Goal: Find specific page/section: Find specific page/section

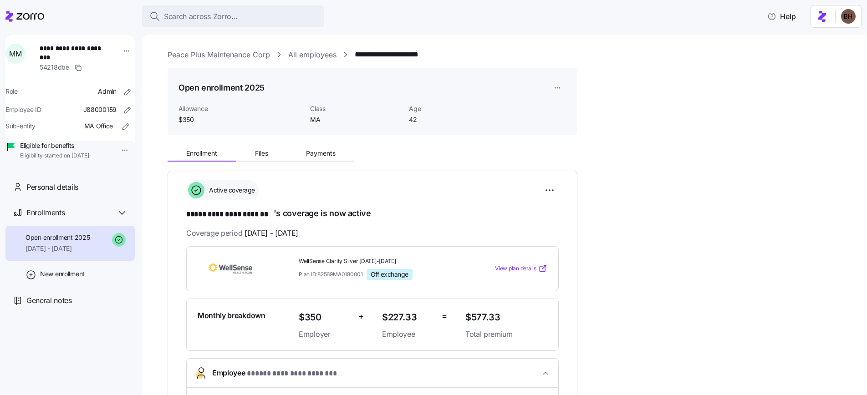
scroll to position [122, 0]
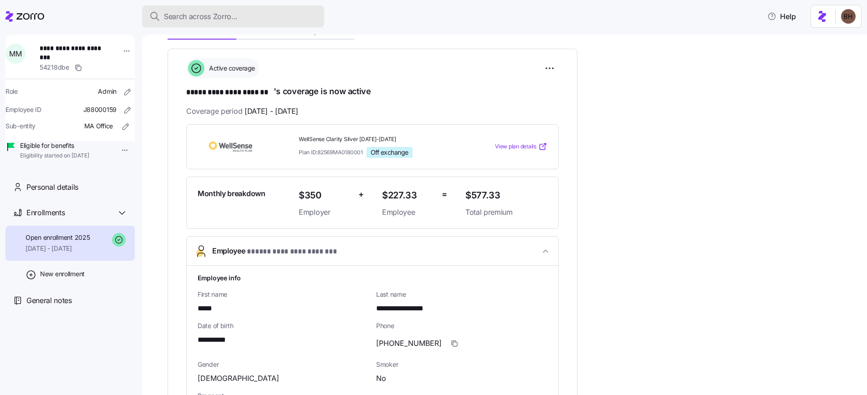
click at [212, 14] on span "Search across Zorro..." at bounding box center [201, 16] width 74 height 11
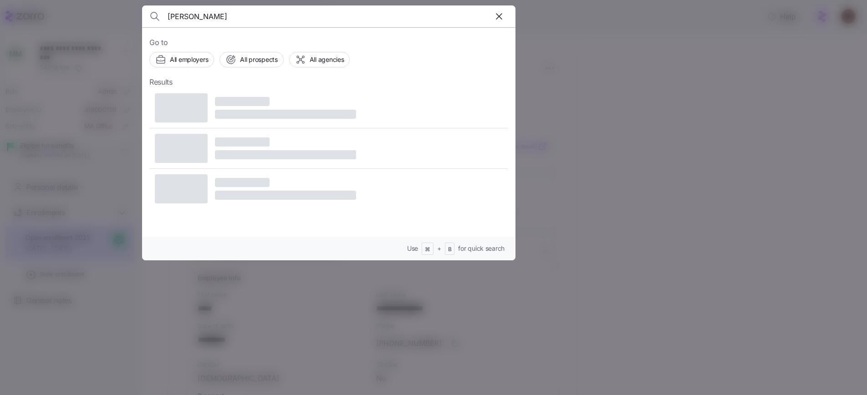
type input "[PERSON_NAME]"
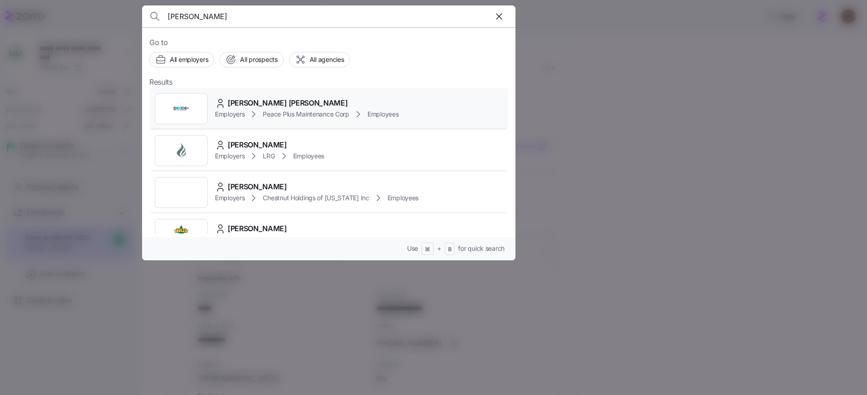
click at [252, 106] on span "Yisell Duran Candelier" at bounding box center [288, 102] width 120 height 11
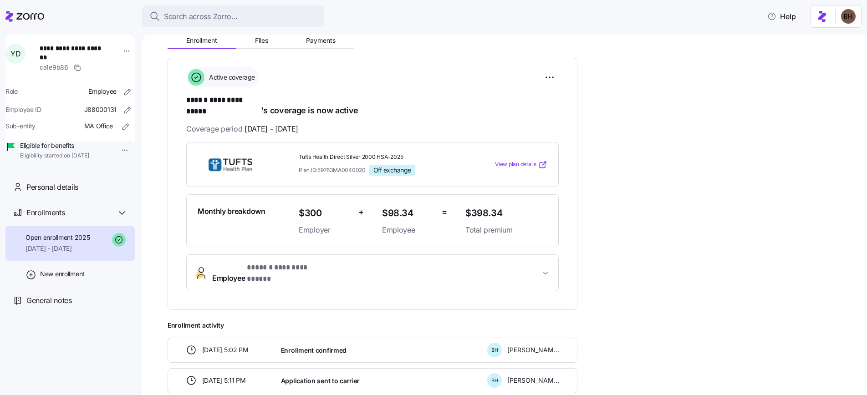
scroll to position [133, 0]
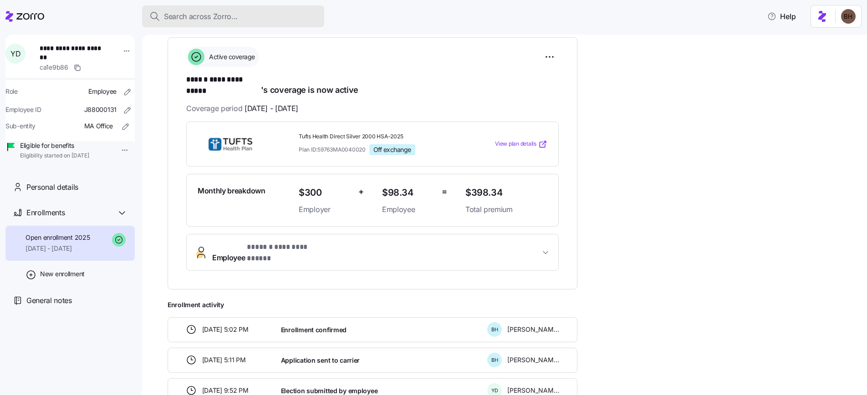
click at [205, 20] on span "Search across Zorro..." at bounding box center [201, 16] width 74 height 11
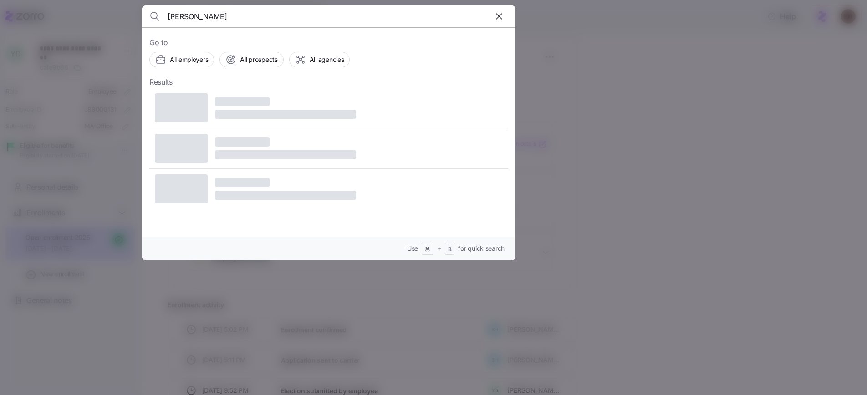
type input "quincy jones"
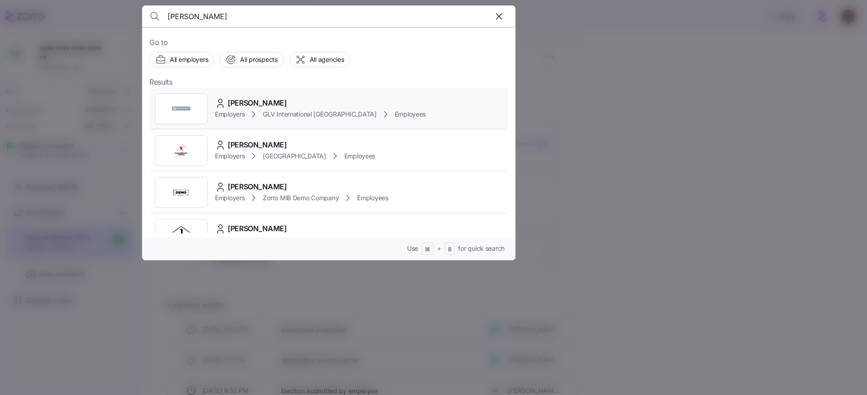
click at [272, 103] on span "Quincy Jones" at bounding box center [257, 102] width 59 height 11
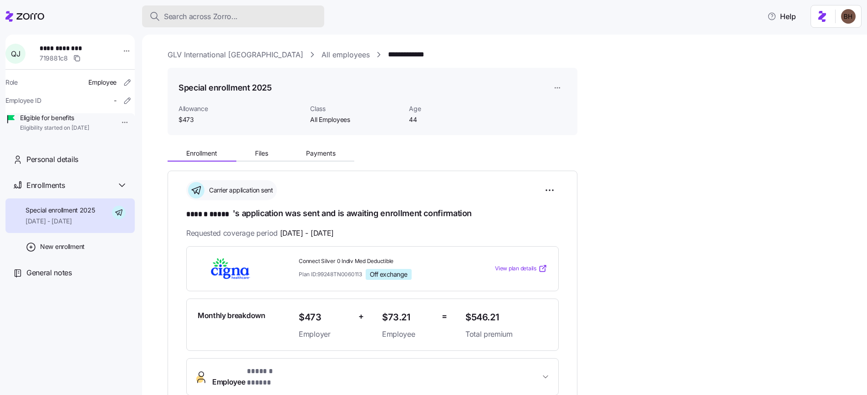
click at [183, 11] on span "Search across Zorro..." at bounding box center [201, 16] width 74 height 11
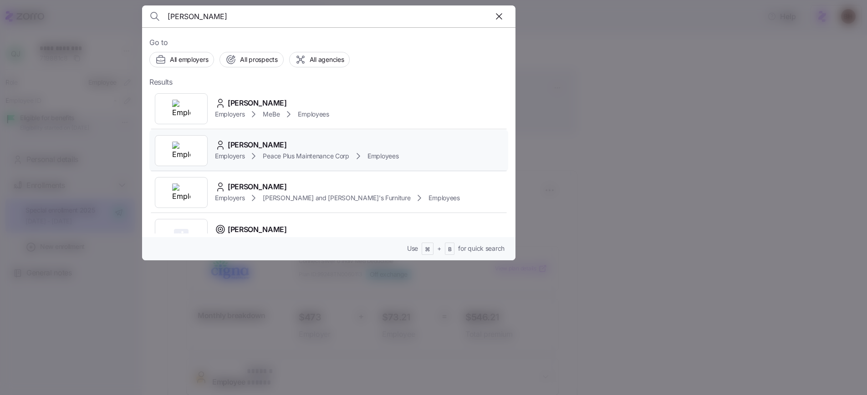
type input "Almeida"
click at [261, 145] on span "Ana De Almeida" at bounding box center [257, 144] width 59 height 11
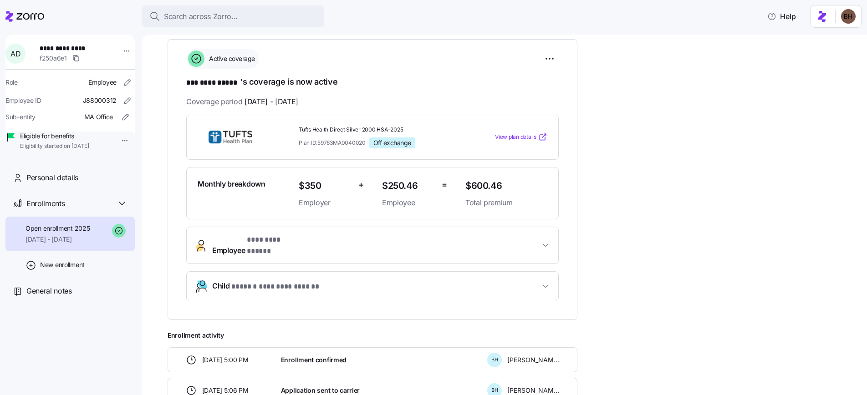
scroll to position [131, 0]
click at [195, 18] on span "Search across Zorro..." at bounding box center [201, 16] width 74 height 11
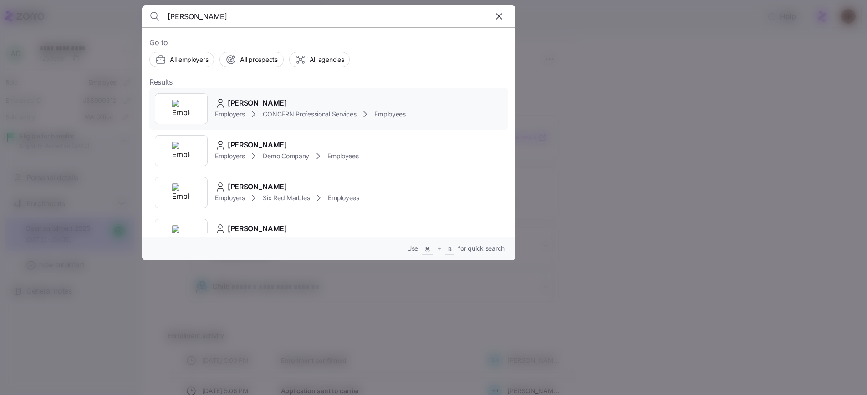
type input "Trista Bennett"
click at [276, 102] on div "Trista Bennett" at bounding box center [310, 102] width 191 height 11
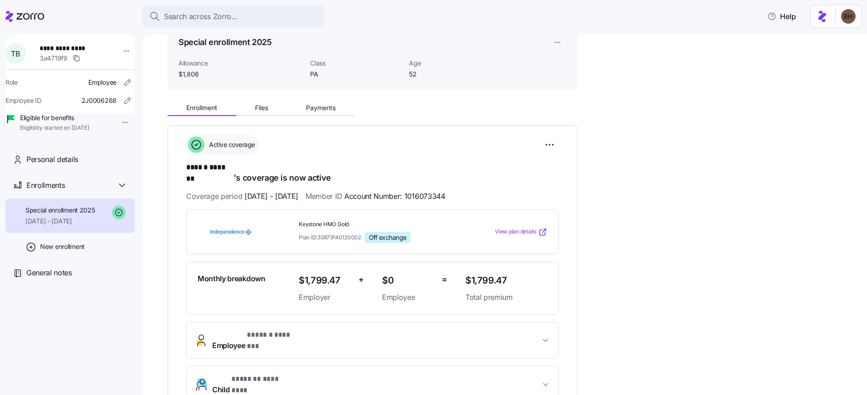
scroll to position [56, 0]
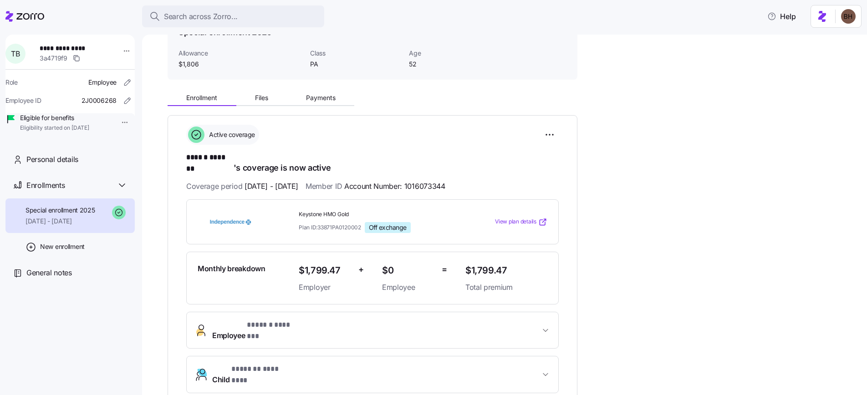
click at [550, 322] on button "Employee * ****** ******* *" at bounding box center [373, 330] width 372 height 36
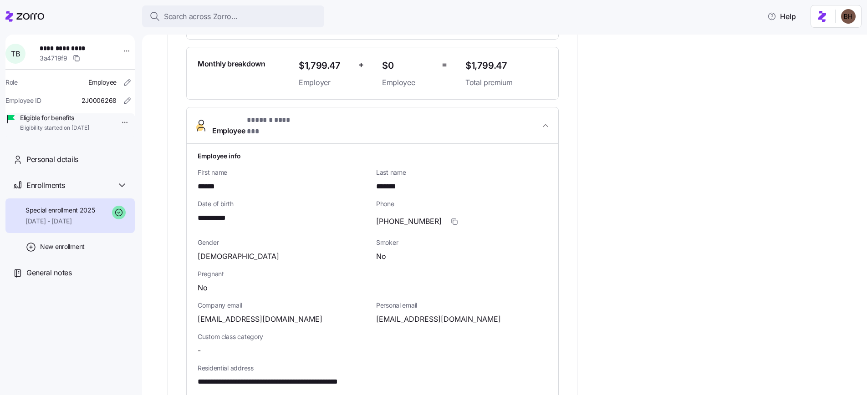
scroll to position [295, 0]
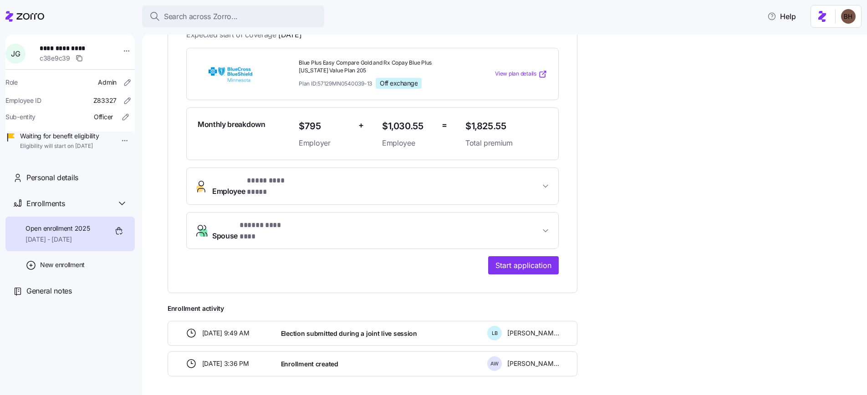
scroll to position [183, 0]
